Goal: Transaction & Acquisition: Obtain resource

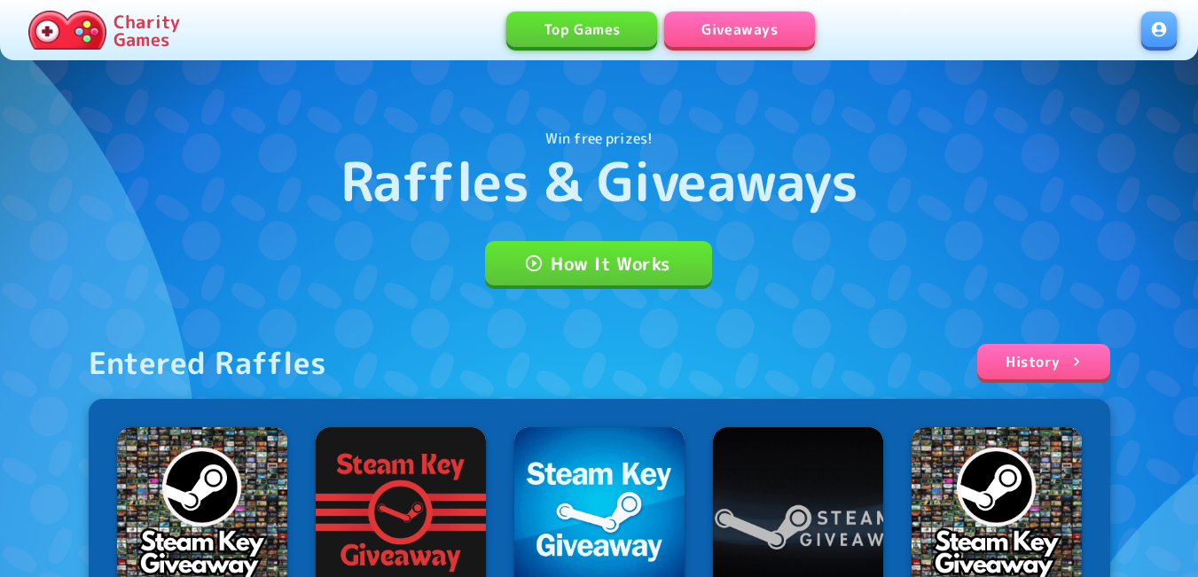
click at [1169, 35] on link at bounding box center [1158, 29] width 35 height 35
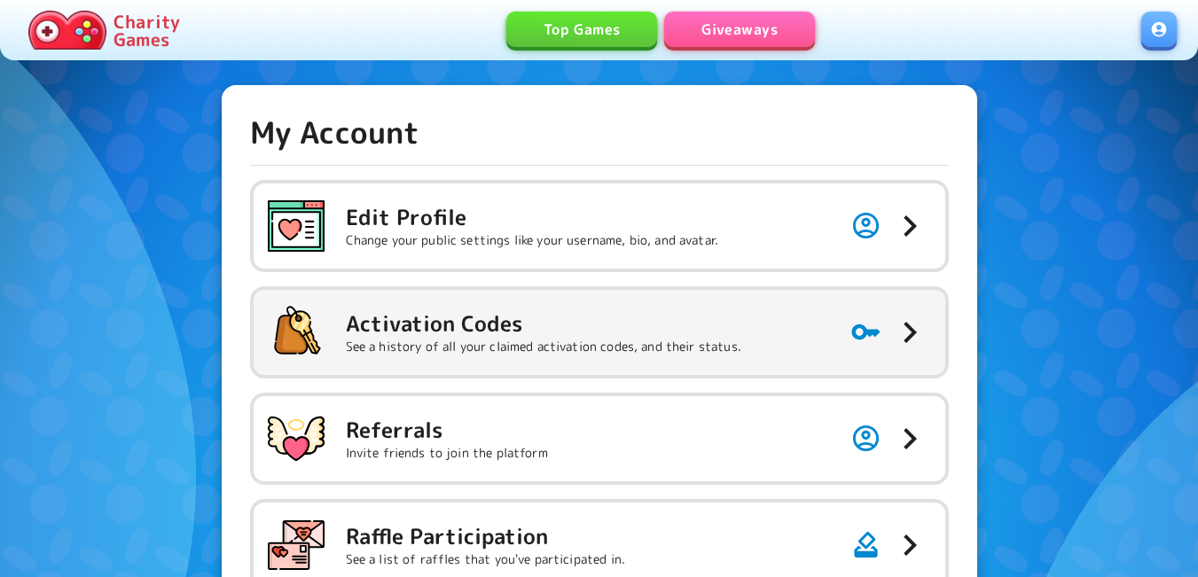
click at [529, 342] on p "See a history of all your claimed activation codes, and their status." at bounding box center [543, 347] width 395 height 18
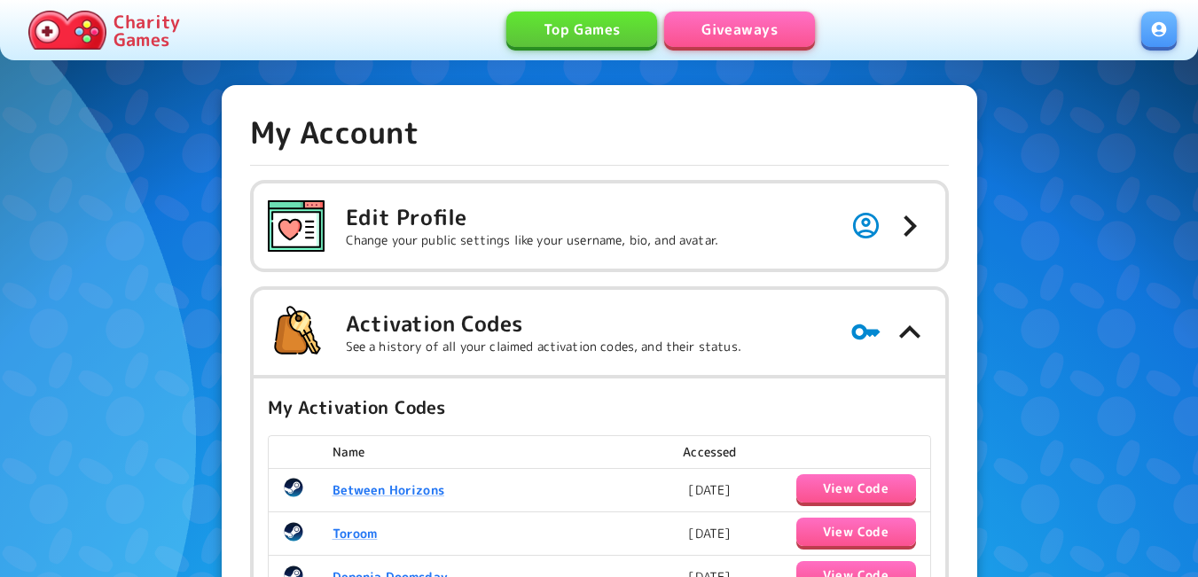
click at [771, 23] on link "Giveaways" at bounding box center [739, 29] width 151 height 35
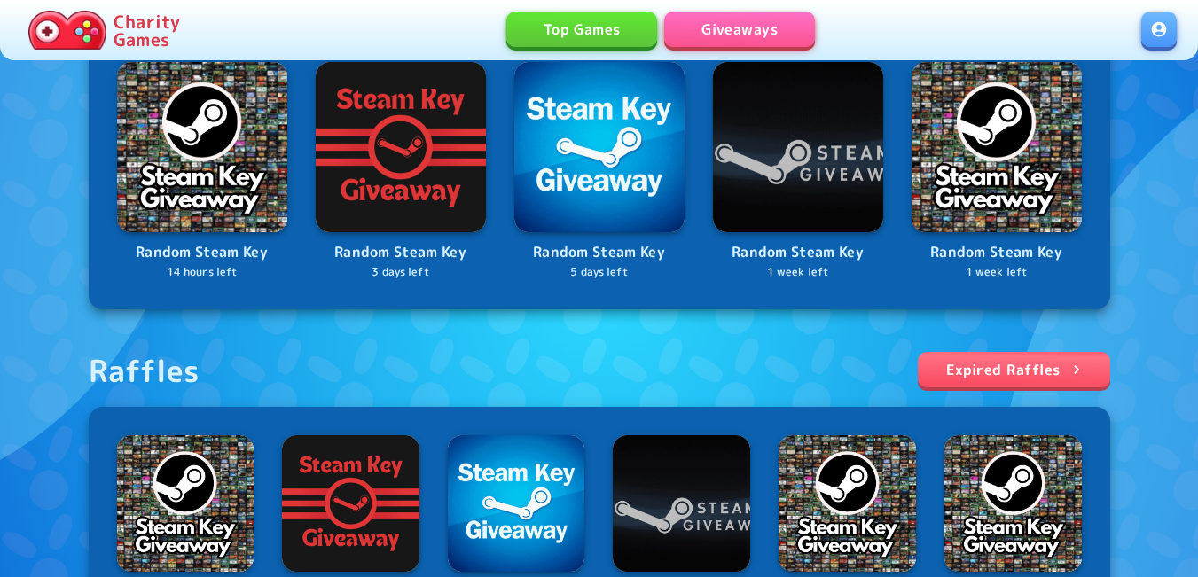
scroll to position [543, 0]
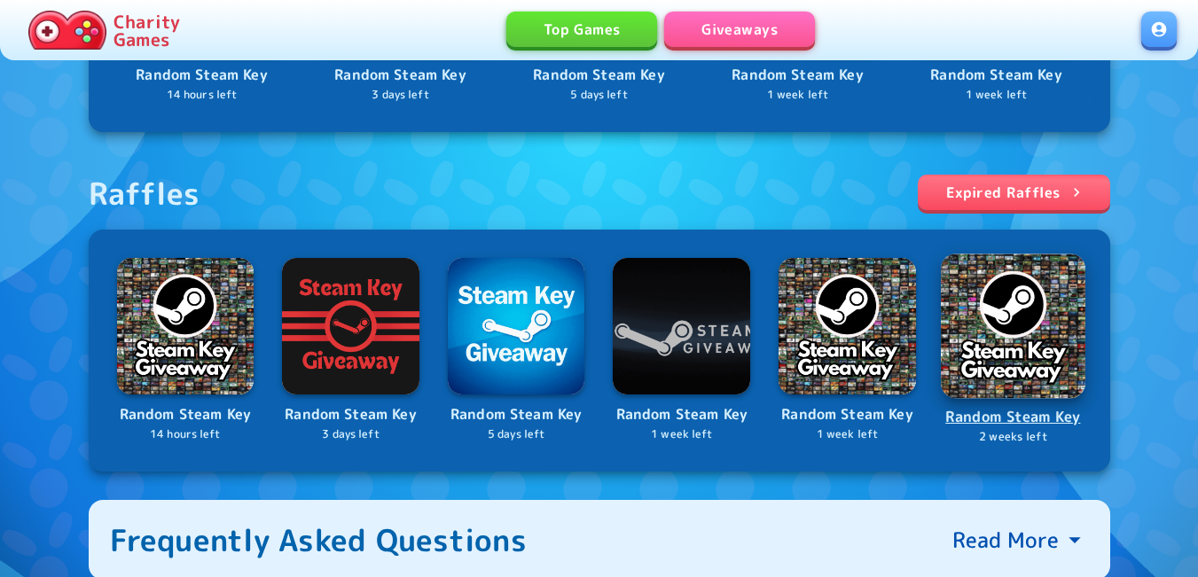
click at [988, 324] on img at bounding box center [1013, 326] width 145 height 145
